Goal: Navigation & Orientation: Find specific page/section

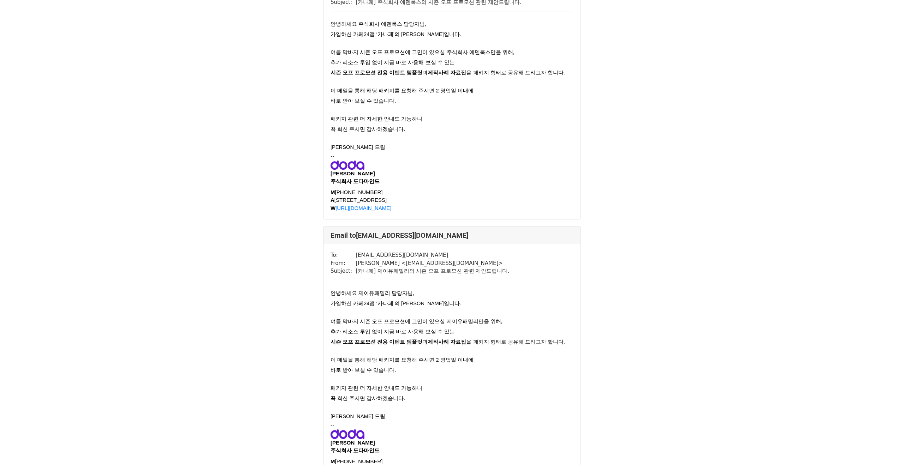
scroll to position [182, 0]
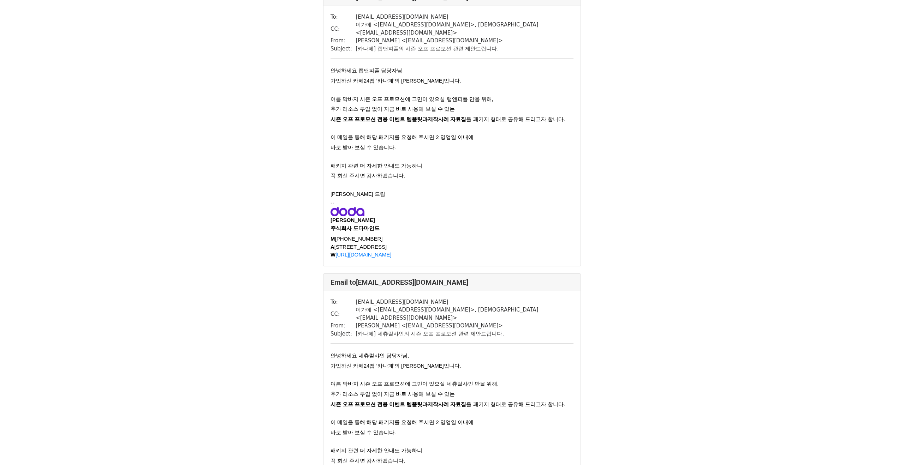
scroll to position [970, 0]
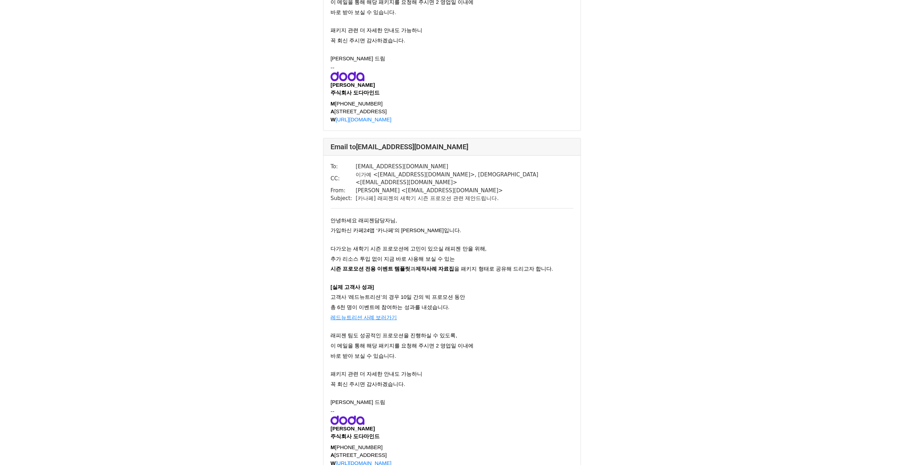
scroll to position [656, 0]
